Goal: Communication & Community: Answer question/provide support

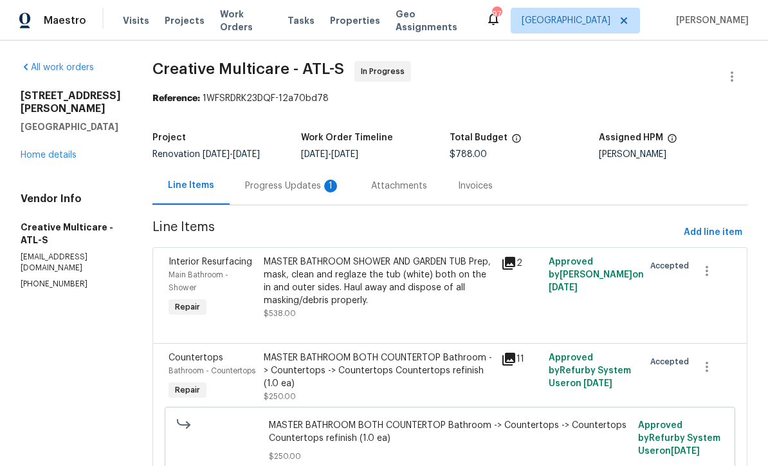
scroll to position [25, 0]
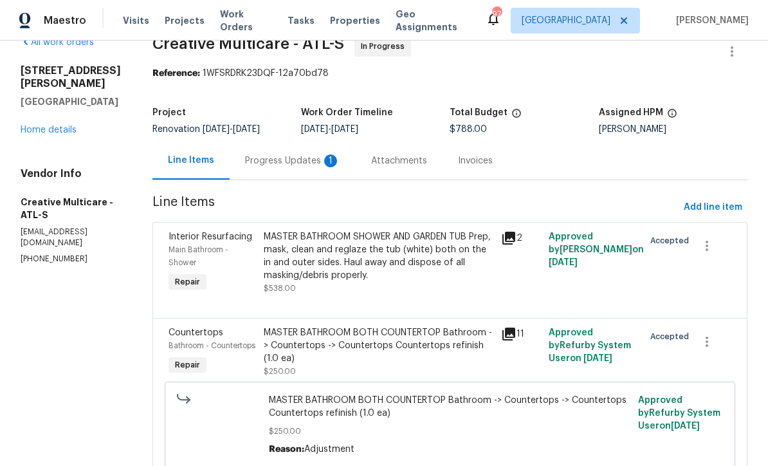
click at [303, 167] on div "Progress Updates 1" at bounding box center [292, 160] width 95 height 13
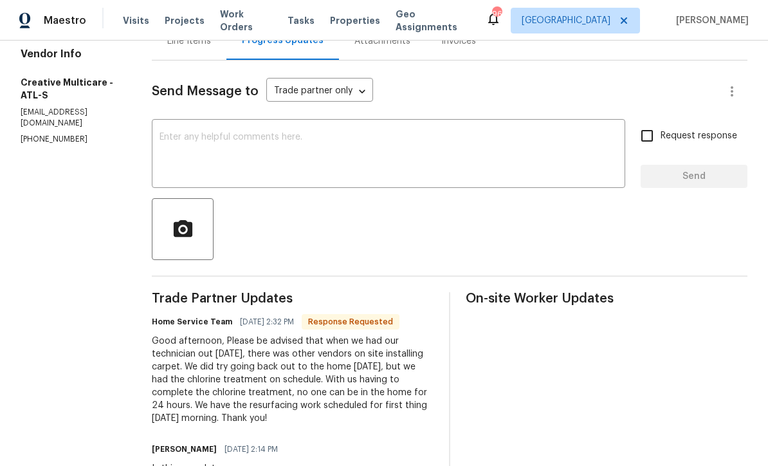
scroll to position [122, 0]
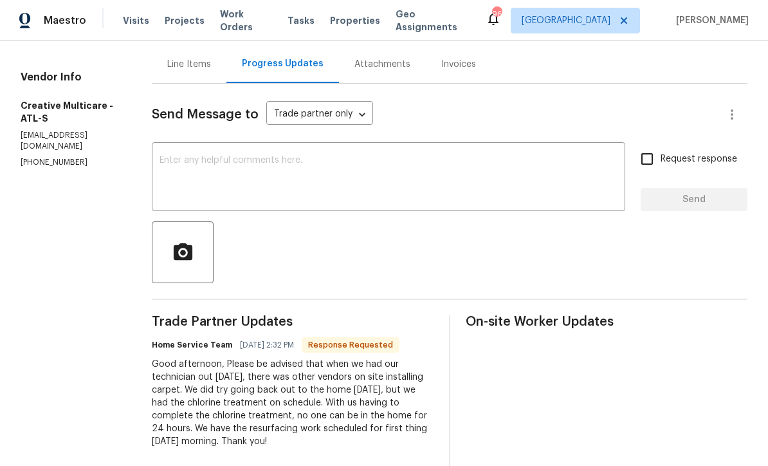
click at [199, 172] on textarea at bounding box center [389, 178] width 458 height 45
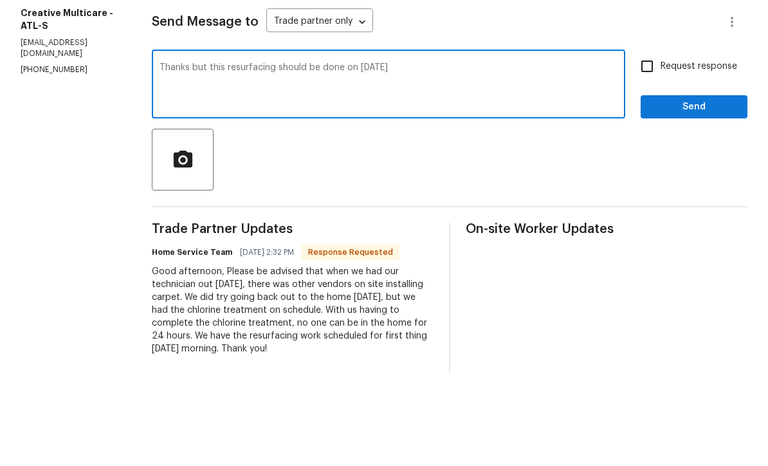
type textarea "Thanks but this resurfacing should be done on 9/26/25"
click at [660, 145] on input "Request response" at bounding box center [647, 158] width 27 height 27
checkbox input "true"
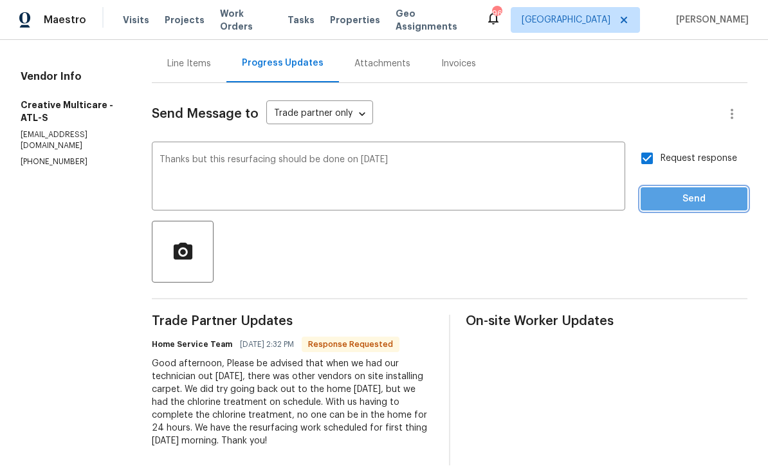
click at [691, 192] on span "Send" at bounding box center [694, 200] width 86 height 16
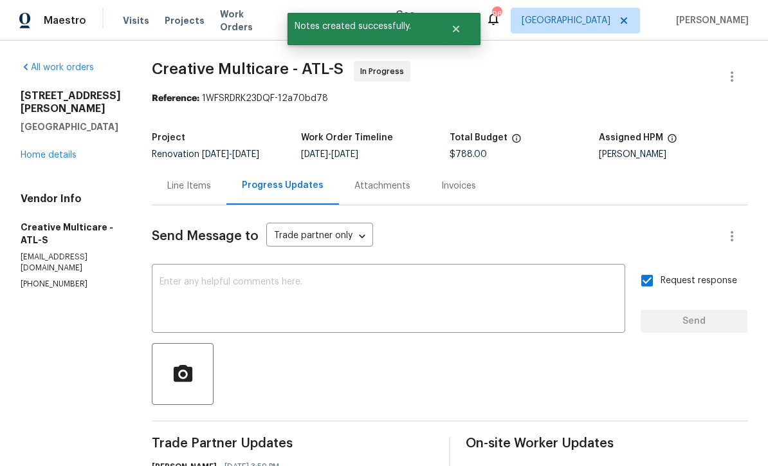
click at [42, 151] on link "Home details" at bounding box center [49, 155] width 56 height 9
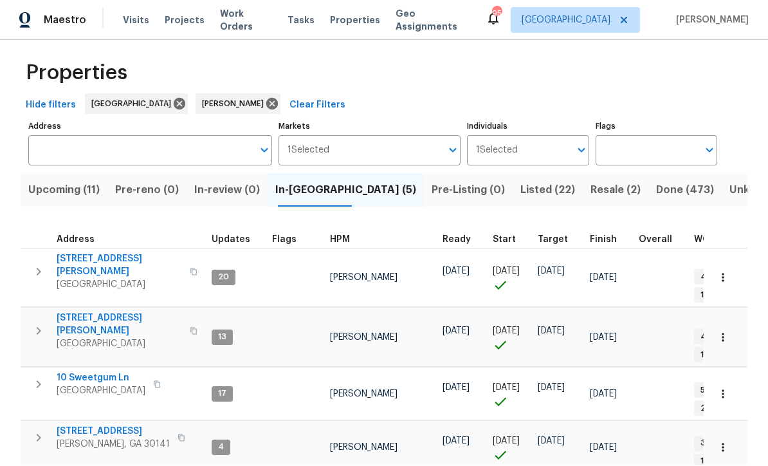
scroll to position [42, 0]
click at [88, 312] on span "[STREET_ADDRESS][PERSON_NAME]" at bounding box center [119, 325] width 125 height 26
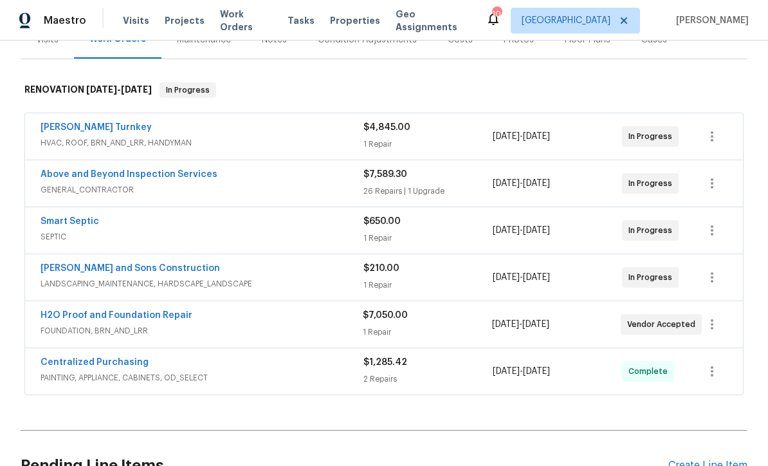
scroll to position [176, 0]
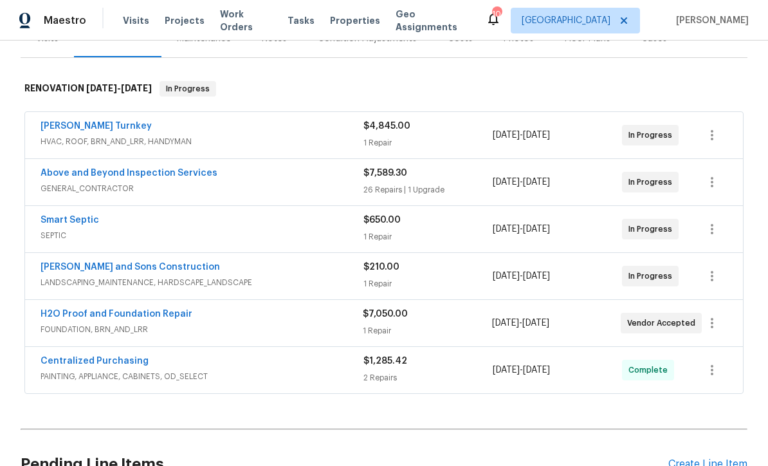
click at [86, 264] on link "[PERSON_NAME] and Sons Construction" at bounding box center [131, 267] width 180 height 9
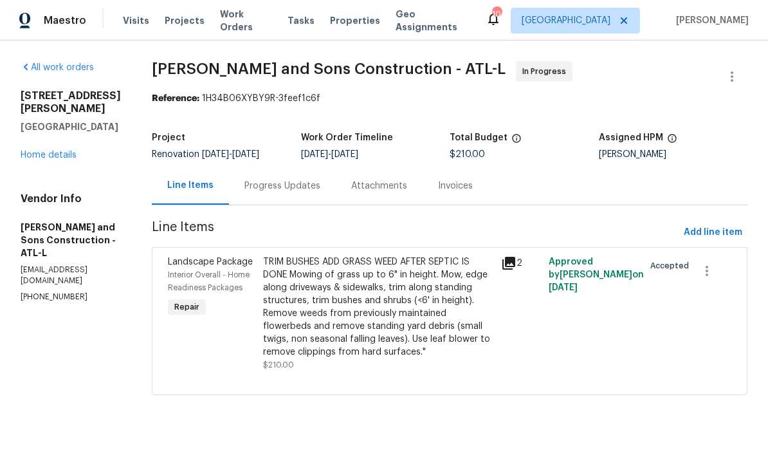
click at [245, 180] on div "Progress Updates" at bounding box center [283, 186] width 76 height 13
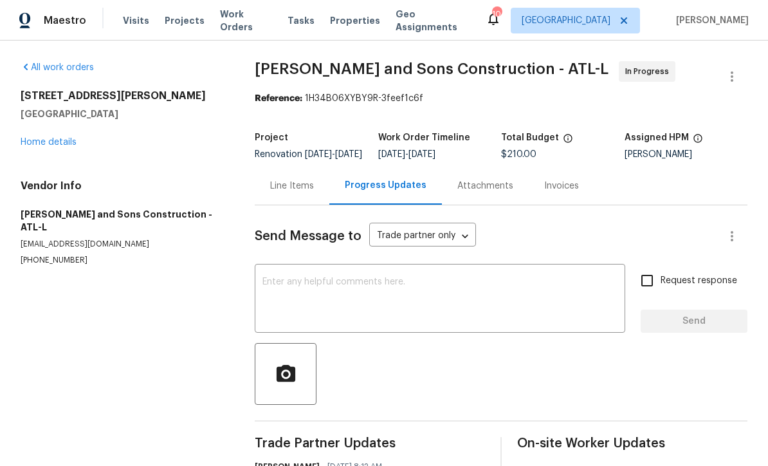
click at [264, 284] on div "x ​" at bounding box center [440, 300] width 371 height 66
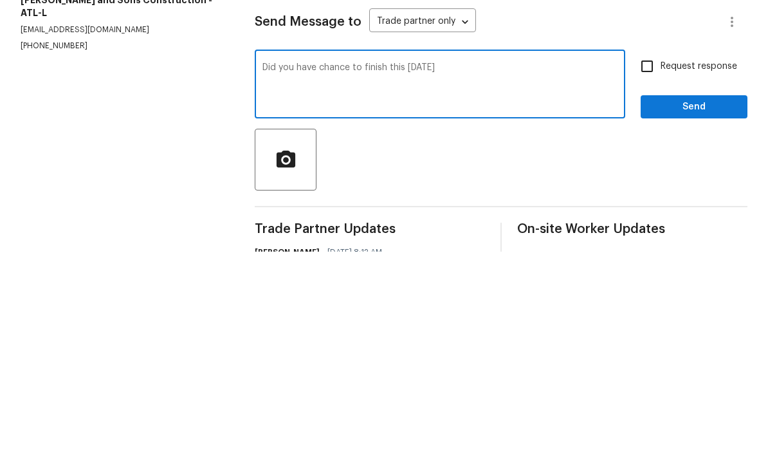
type textarea "Did you have chance to finish this [DATE]"
click at [654, 267] on input "Request response" at bounding box center [647, 280] width 27 height 27
checkbox input "true"
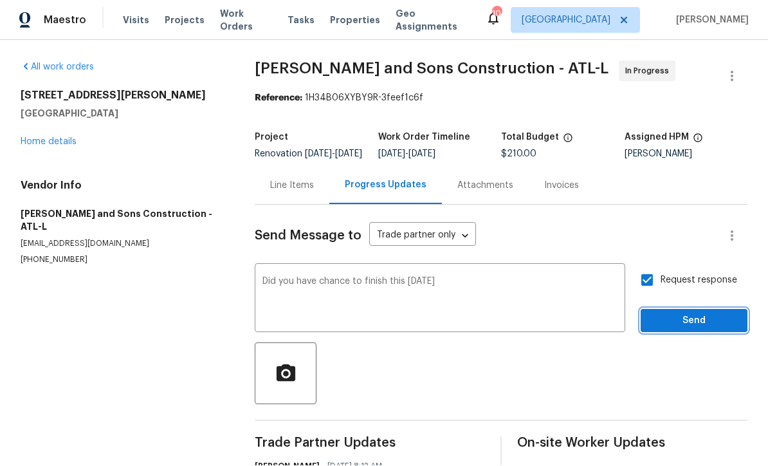
click at [696, 313] on span "Send" at bounding box center [694, 321] width 86 height 16
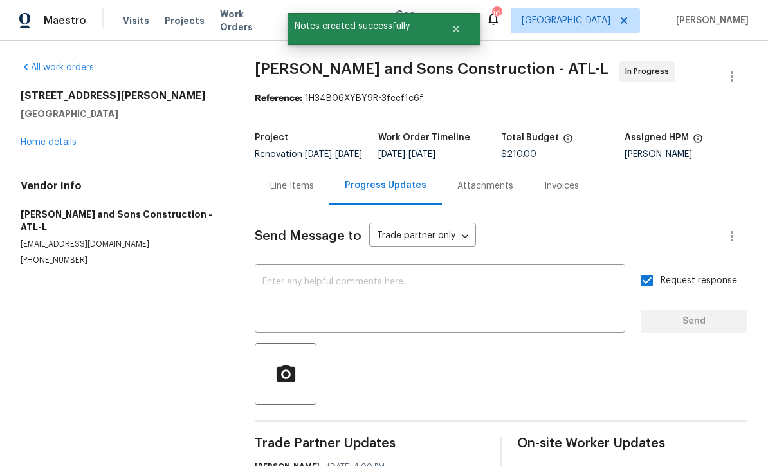
click at [46, 138] on link "Home details" at bounding box center [49, 142] width 56 height 9
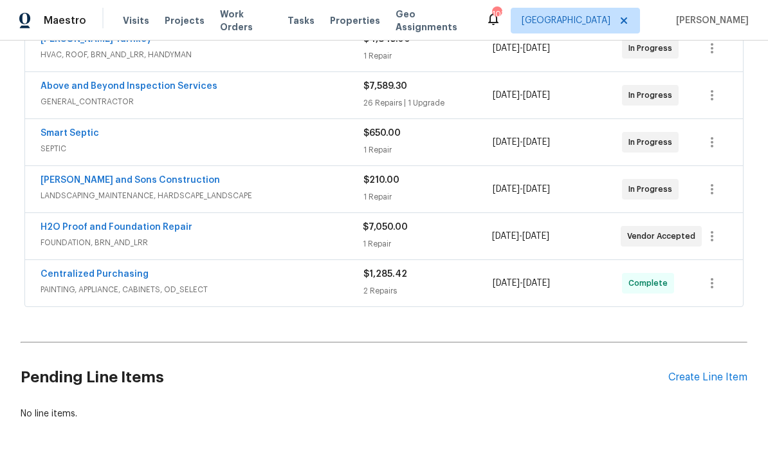
scroll to position [261, 0]
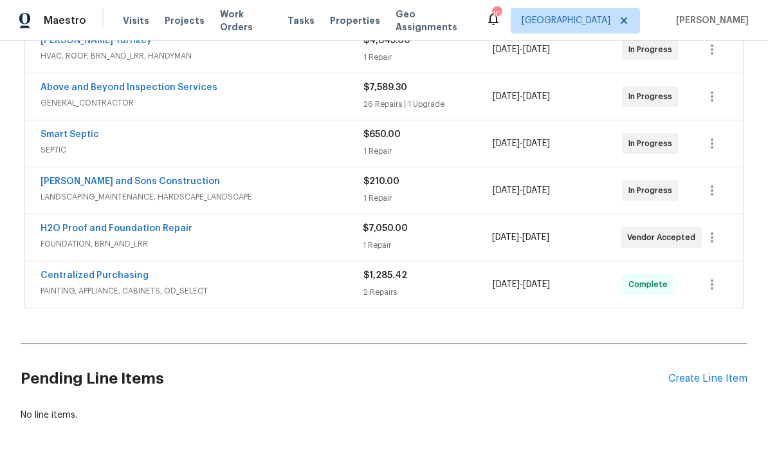
click at [704, 375] on div "Create Line Item" at bounding box center [708, 379] width 79 height 12
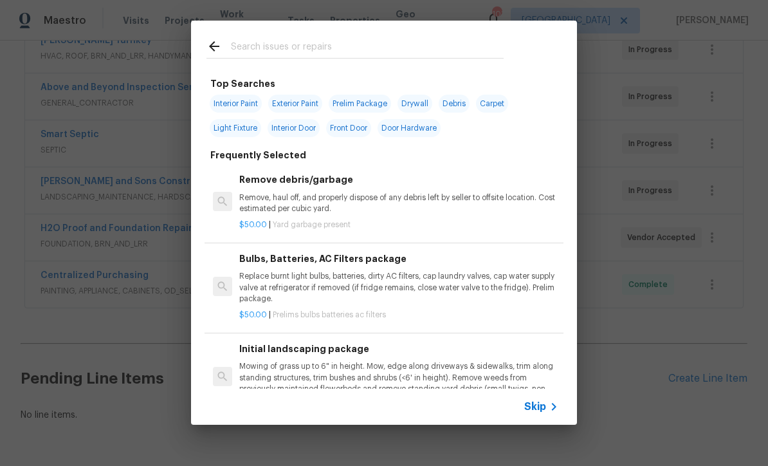
click at [232, 42] on input "text" at bounding box center [367, 48] width 273 height 19
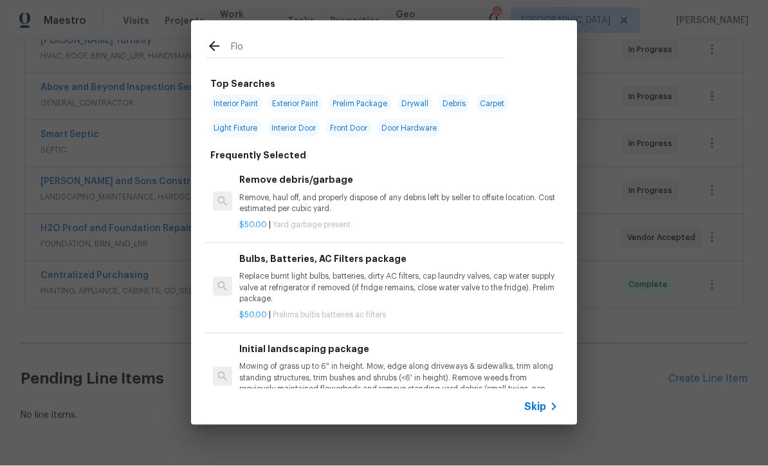
type input "Floo"
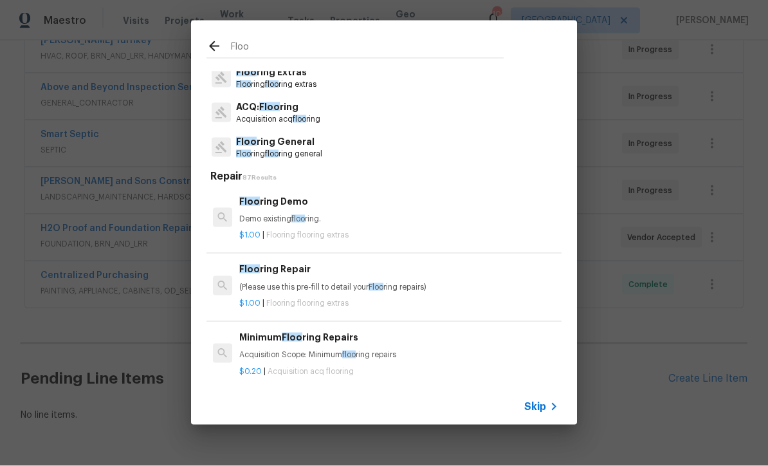
scroll to position [35, 0]
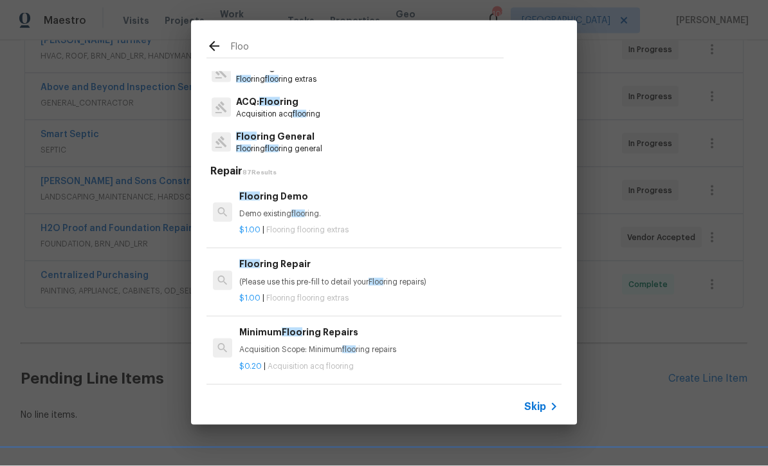
click at [265, 137] on p "Floo ring General" at bounding box center [279, 137] width 86 height 14
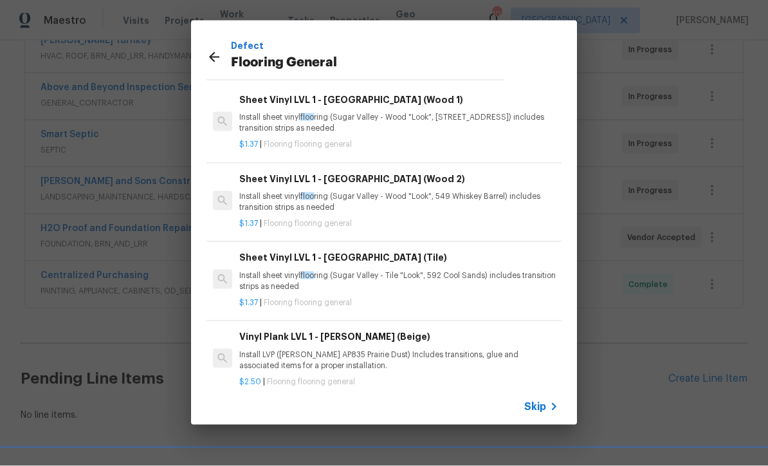
scroll to position [0, 0]
click at [210, 54] on icon at bounding box center [214, 57] width 15 height 15
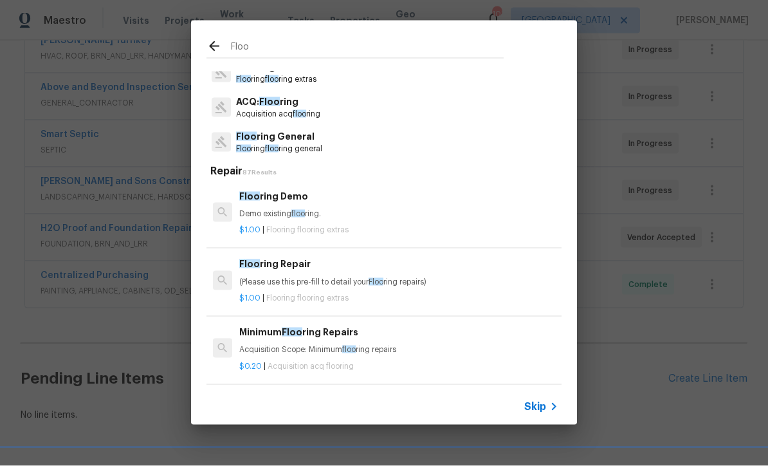
scroll to position [1, 0]
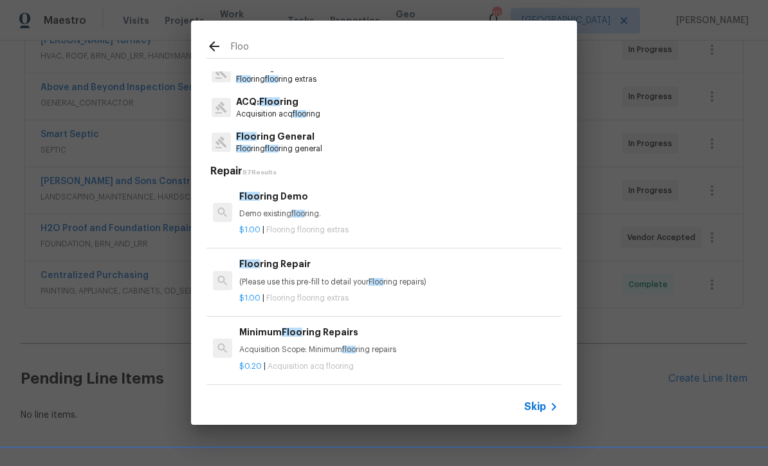
click at [210, 45] on icon at bounding box center [214, 46] width 10 height 10
